Goal: Information Seeking & Learning: Learn about a topic

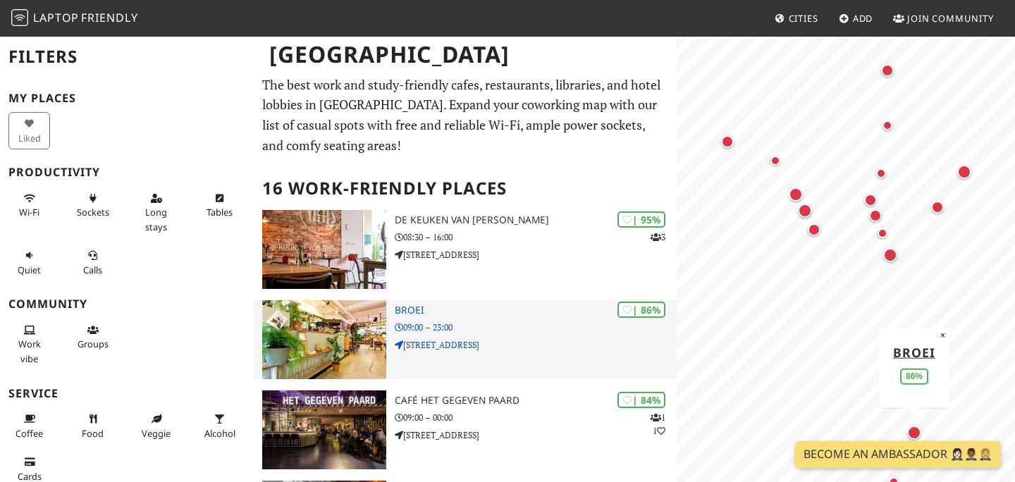
click at [450, 324] on p "09:00 – 23:00" at bounding box center [536, 327] width 282 height 13
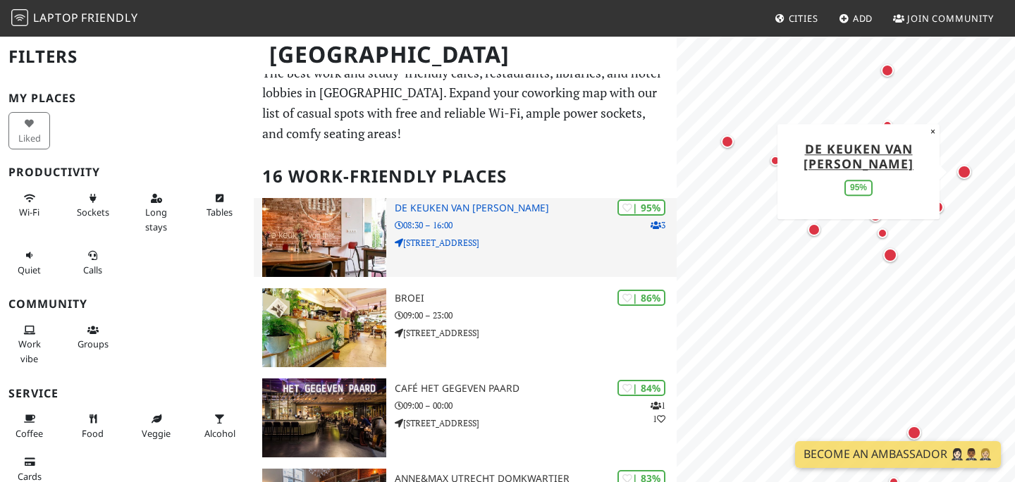
click at [479, 245] on p "Biltstraat 41" at bounding box center [536, 242] width 282 height 13
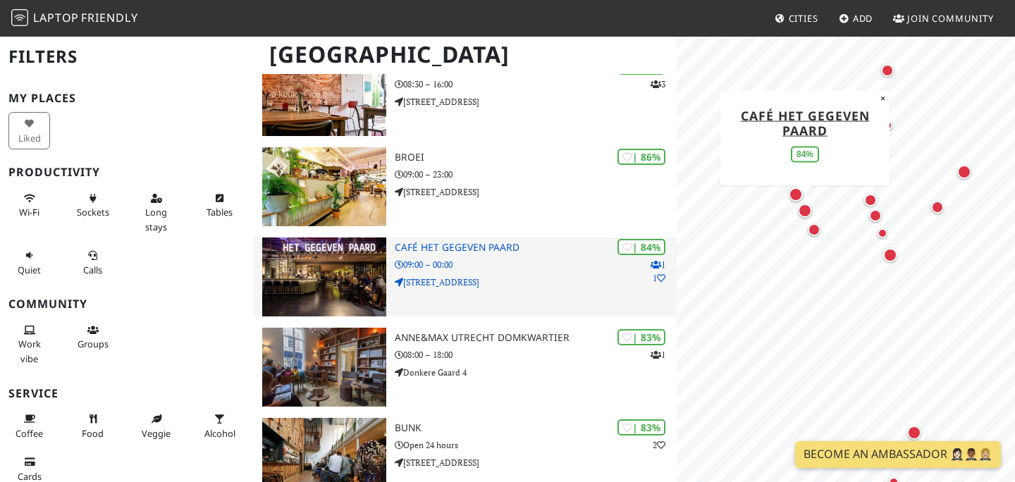
scroll to position [180, 0]
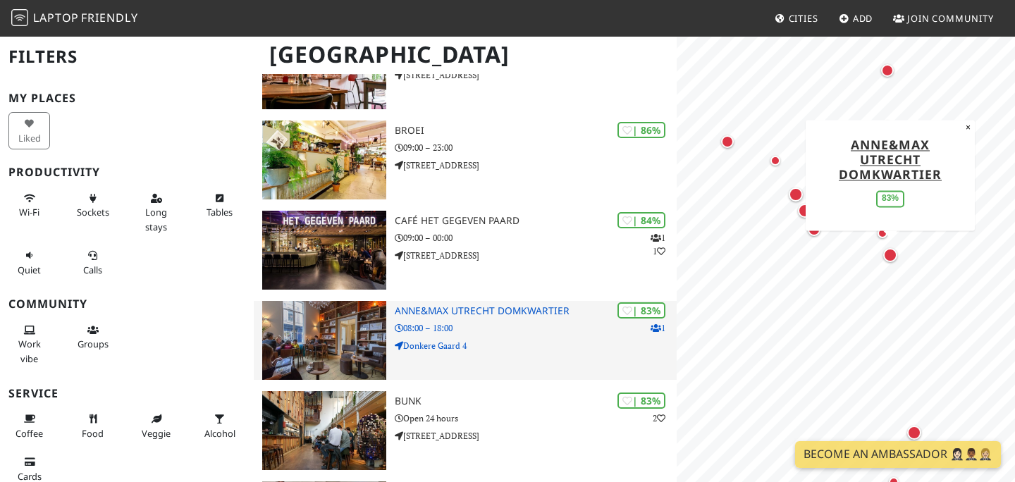
click at [344, 341] on img at bounding box center [324, 340] width 124 height 79
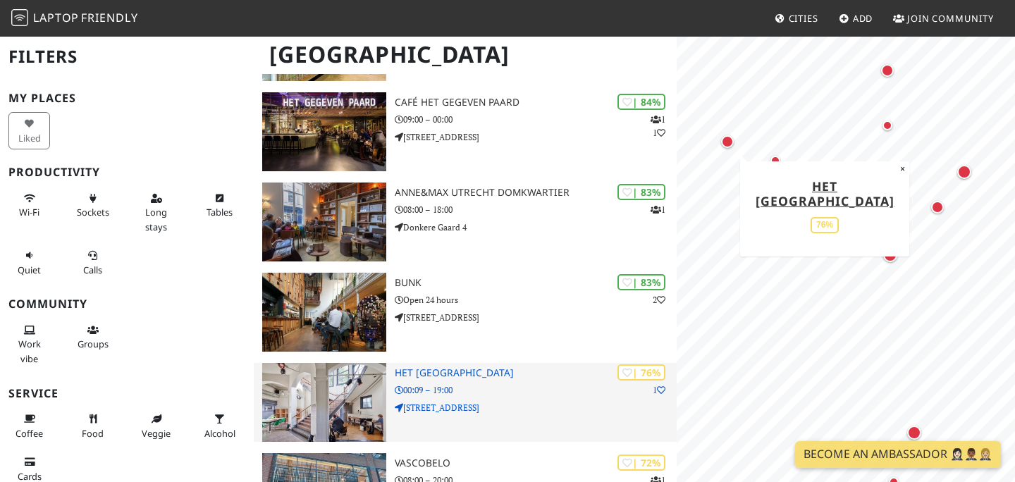
scroll to position [313, 0]
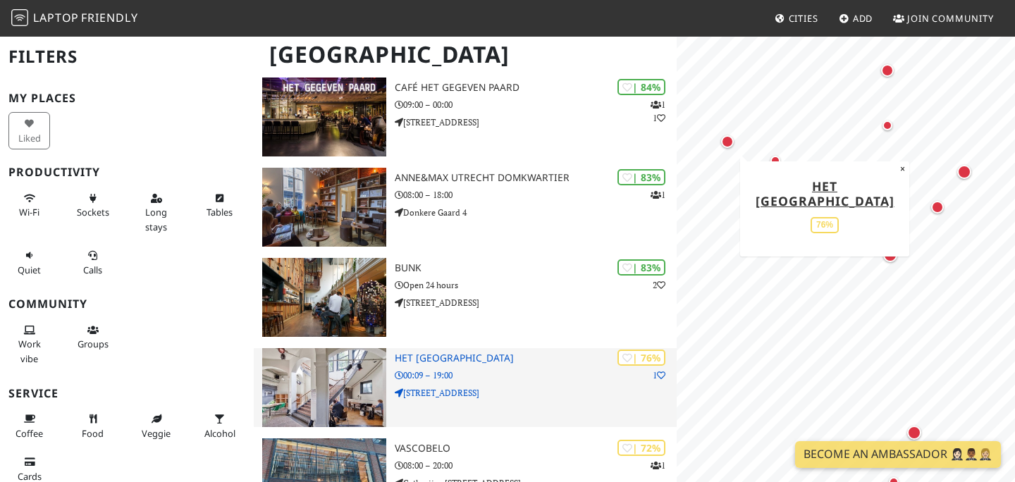
click at [337, 381] on img at bounding box center [324, 387] width 124 height 79
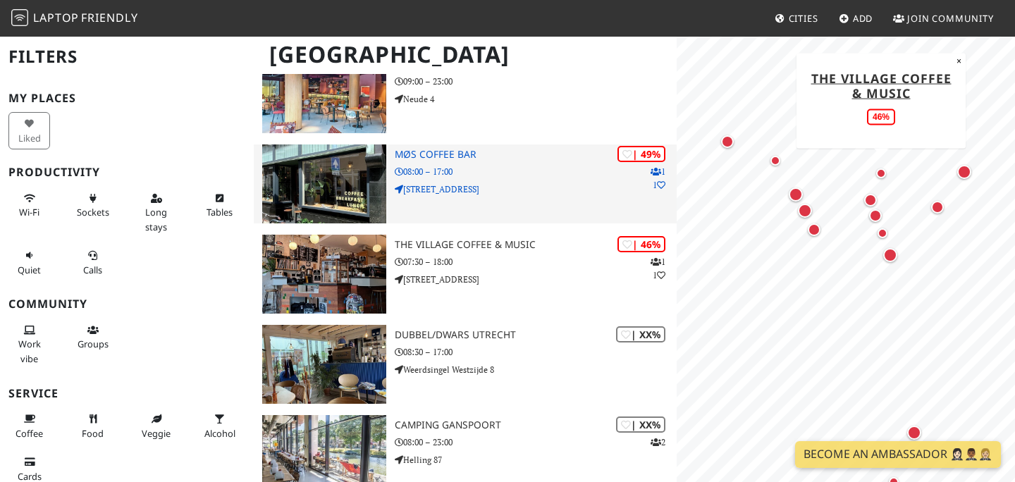
scroll to position [1052, 0]
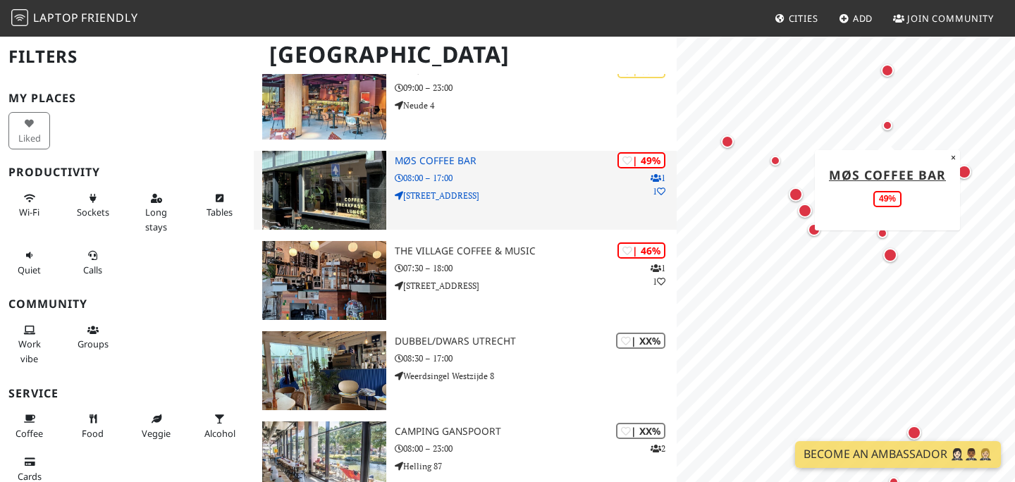
click at [542, 163] on h3 "MØS Coffee bar" at bounding box center [536, 161] width 282 height 12
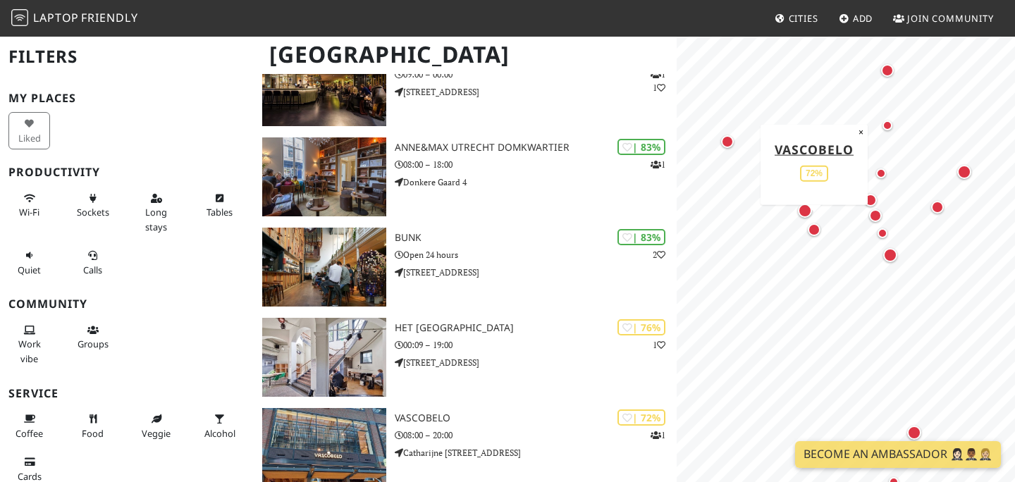
scroll to position [340, 0]
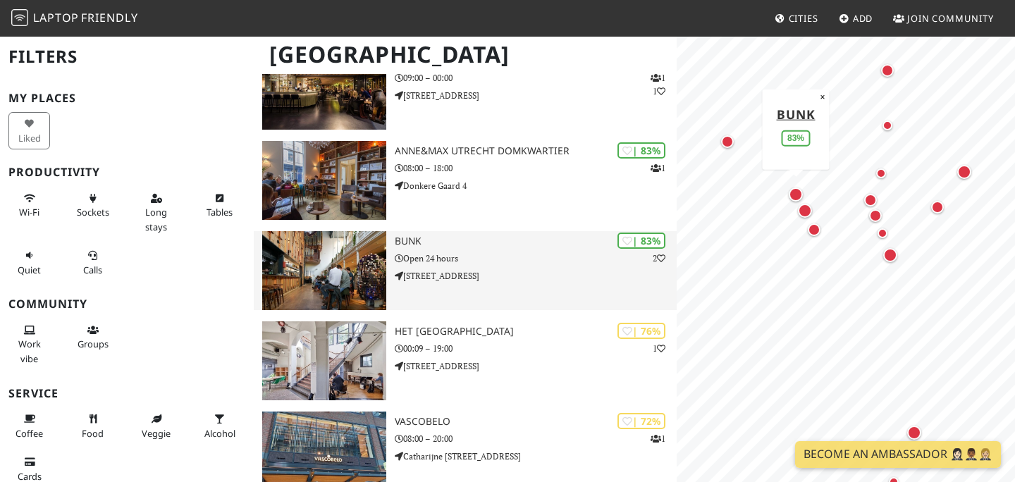
click at [516, 271] on p "Catharijnekade 9" at bounding box center [536, 275] width 282 height 13
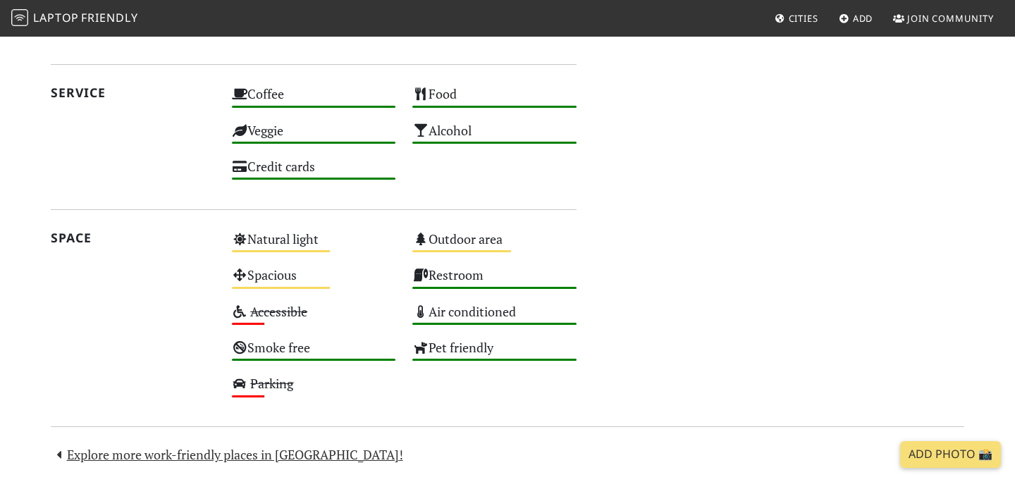
scroll to position [726, 0]
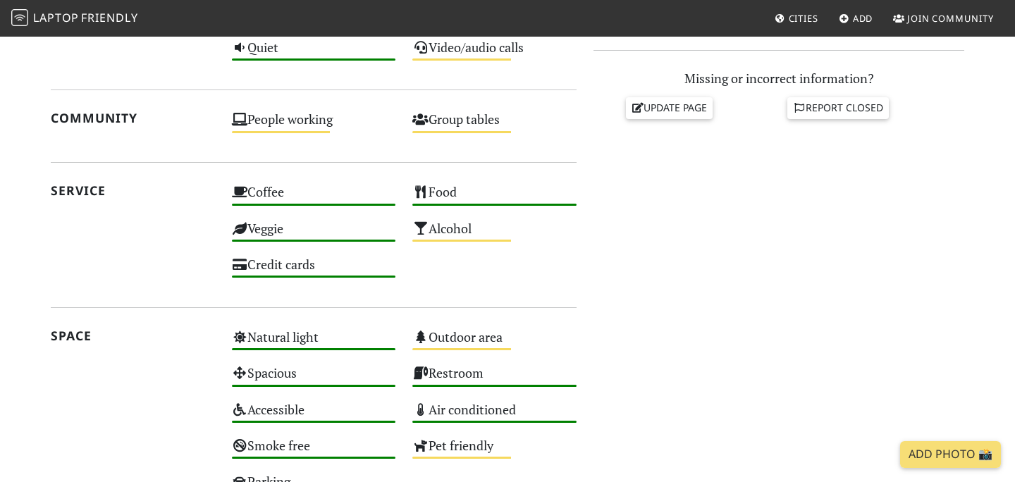
scroll to position [636, 0]
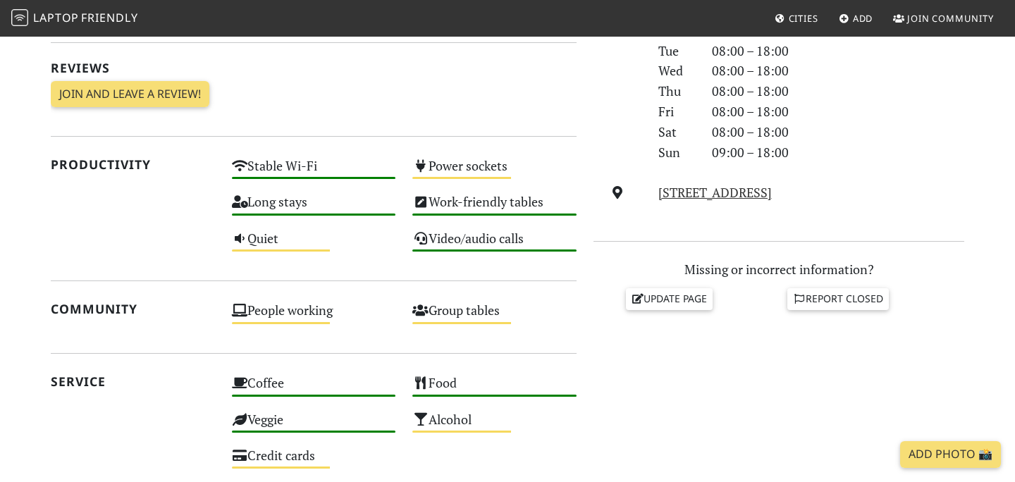
scroll to position [458, 0]
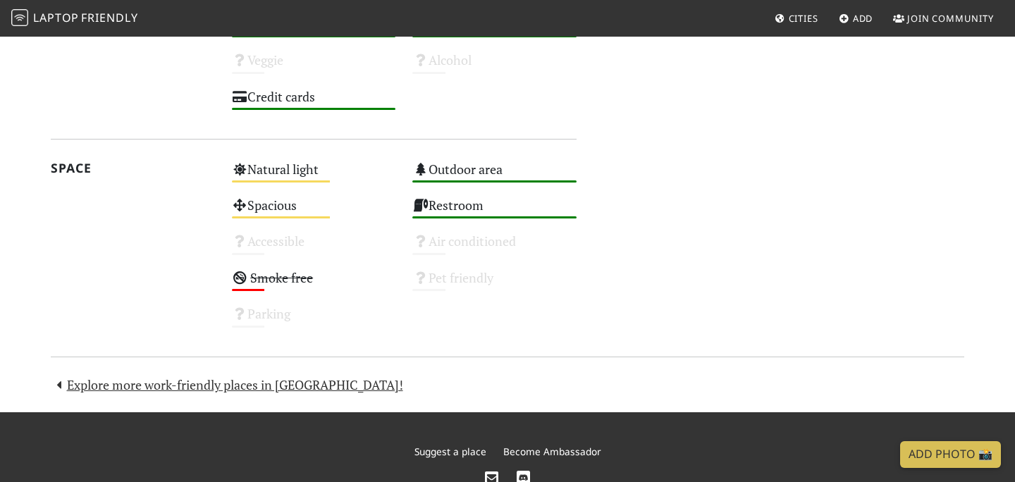
scroll to position [834, 0]
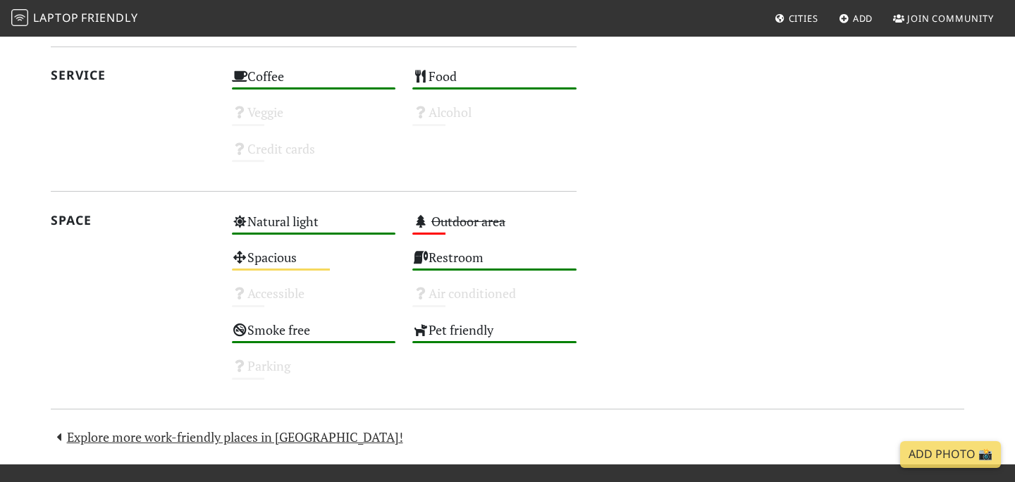
scroll to position [860, 0]
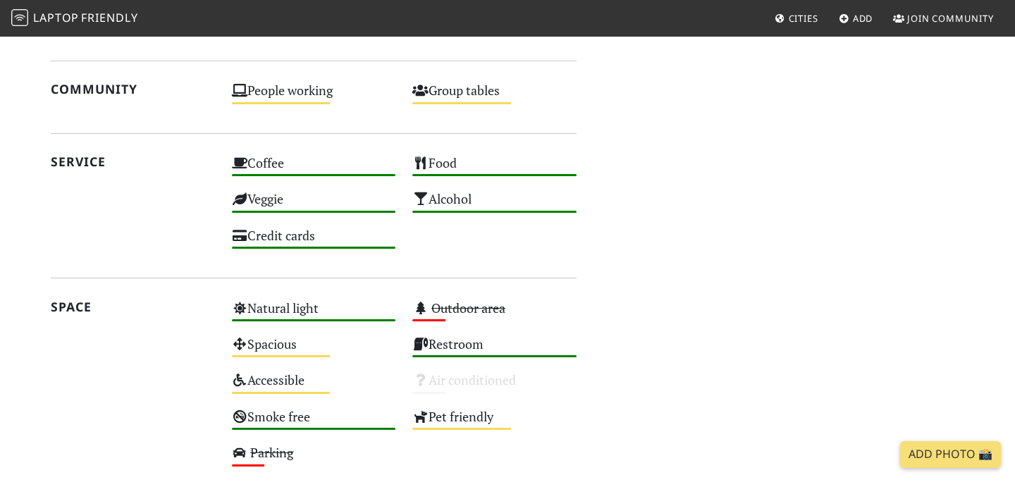
scroll to position [541, 0]
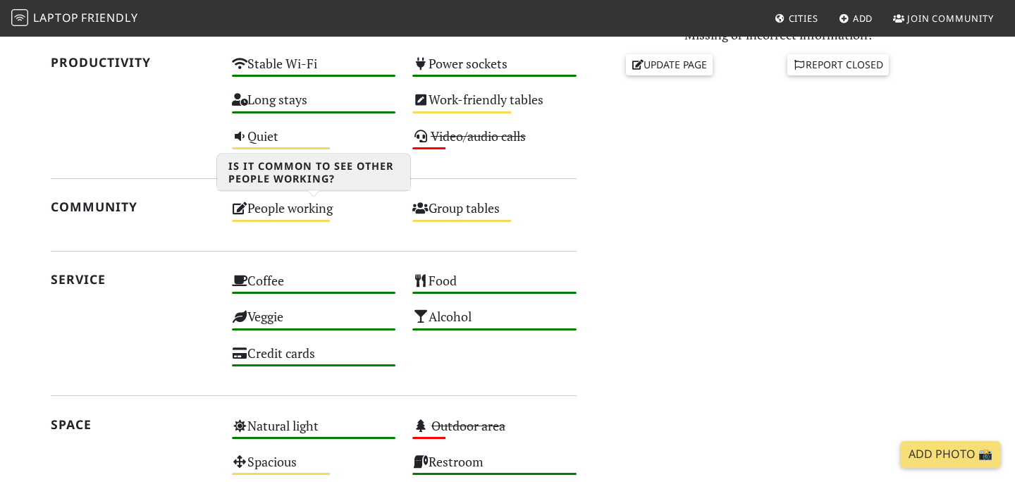
click at [262, 208] on div "People working Medium" at bounding box center [313, 215] width 181 height 36
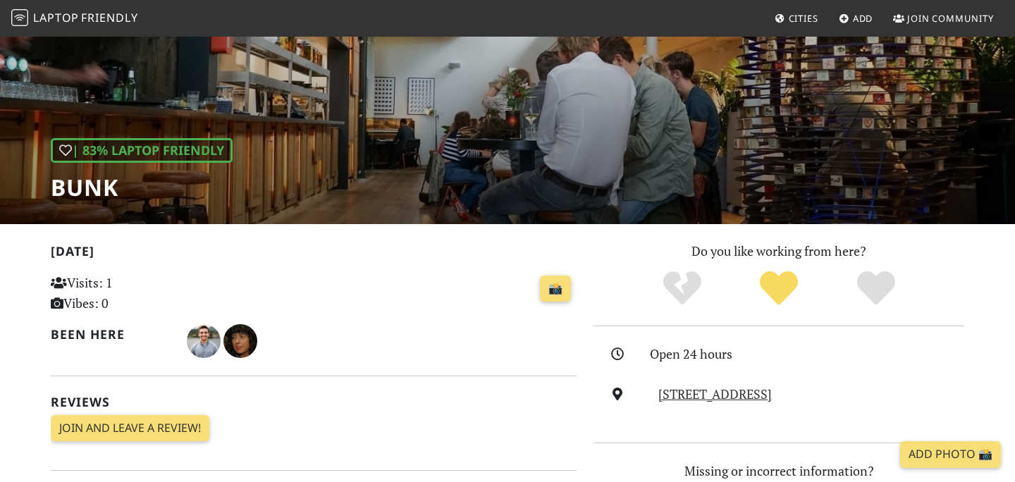
scroll to position [107, 0]
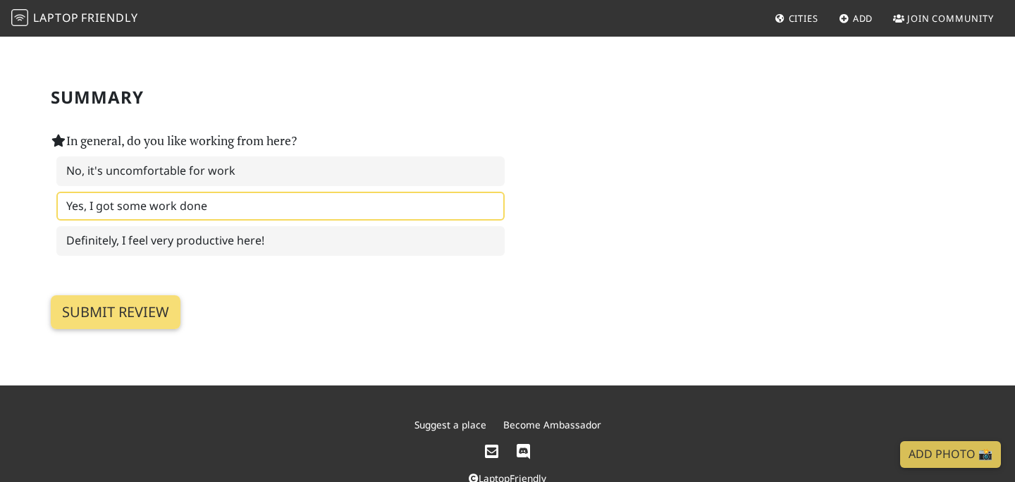
scroll to position [2236, 0]
